Goal: Download file/media

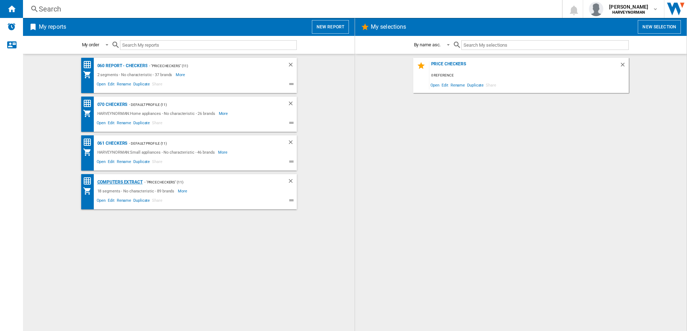
click at [132, 180] on div "Computers extract" at bounding box center [119, 182] width 47 height 9
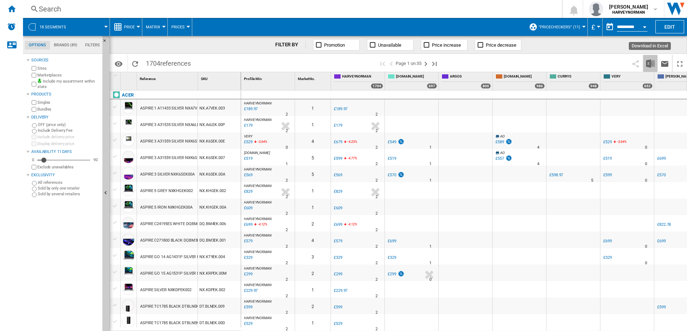
click at [650, 63] on img "Download in Excel" at bounding box center [650, 63] width 9 height 9
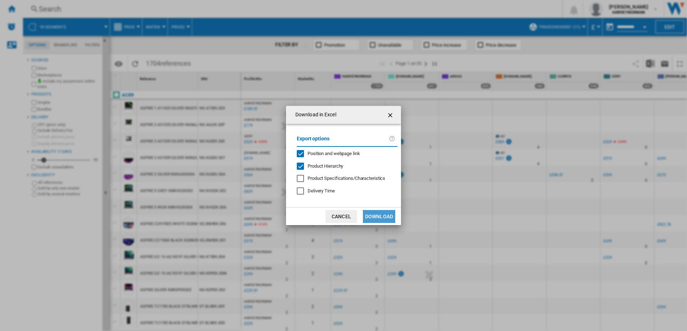
click at [380, 217] on button "Download" at bounding box center [379, 216] width 32 height 13
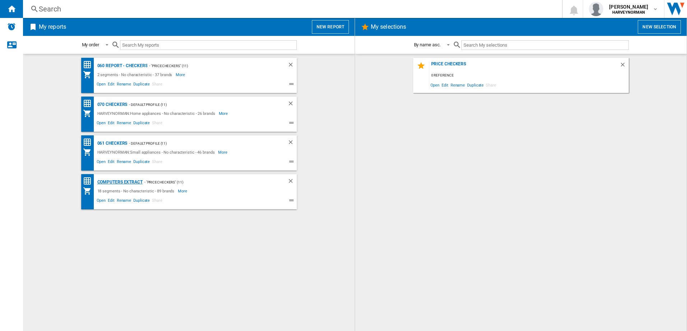
click at [121, 179] on div "Computers extract" at bounding box center [119, 182] width 47 height 9
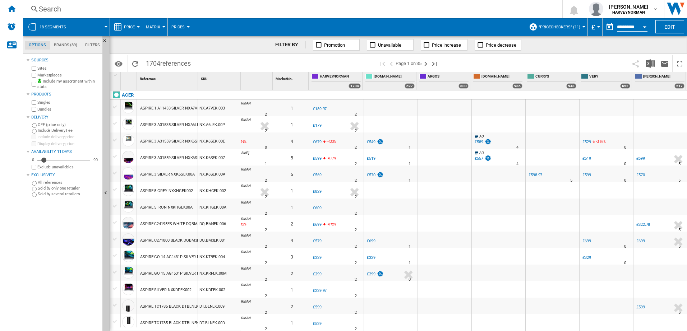
scroll to position [0, 25]
